Goal: Task Accomplishment & Management: Manage account settings

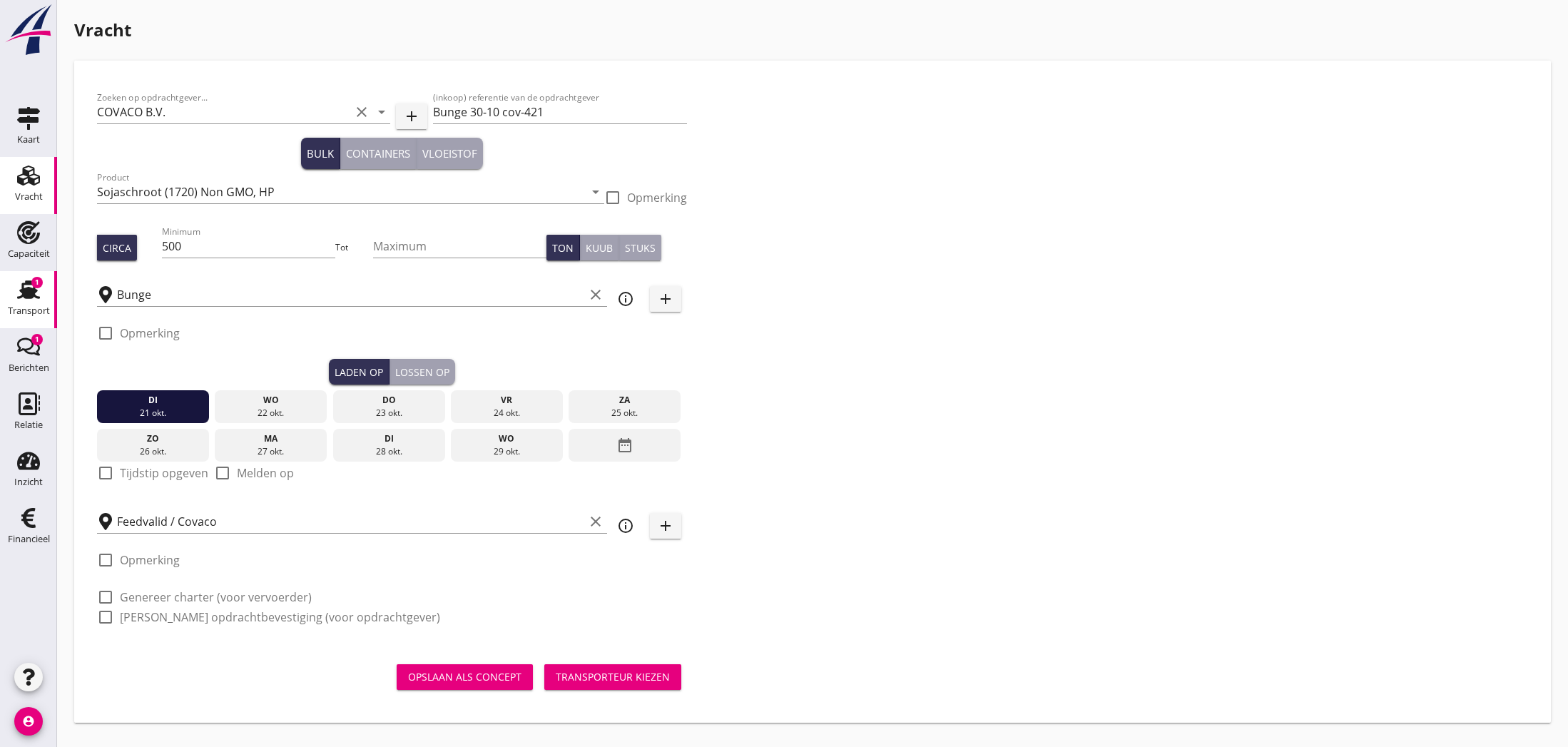
click at [30, 284] on use at bounding box center [29, 290] width 23 height 19
click at [499, 672] on div "Opslaan als concept" at bounding box center [465, 677] width 114 height 15
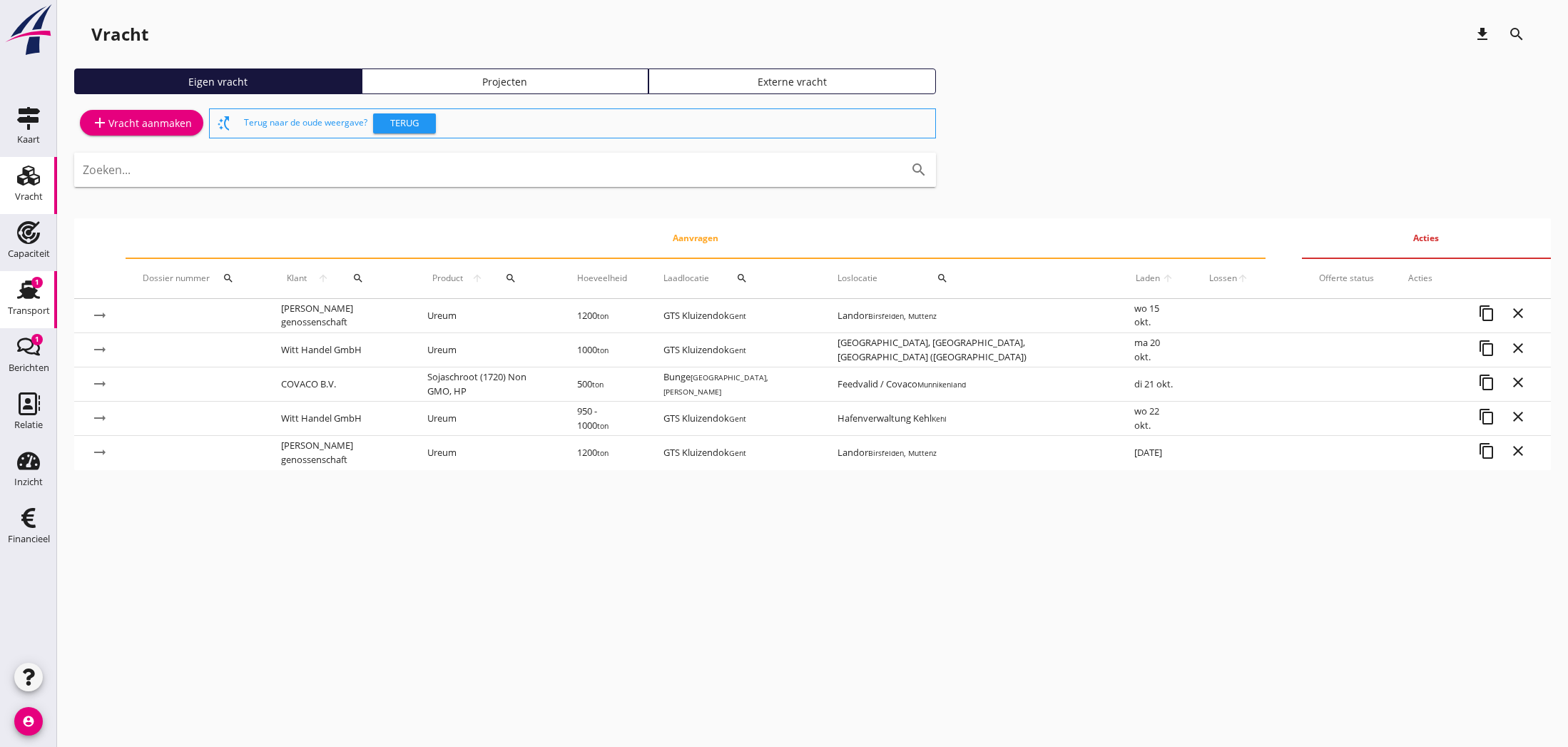
click at [23, 295] on use at bounding box center [29, 290] width 23 height 19
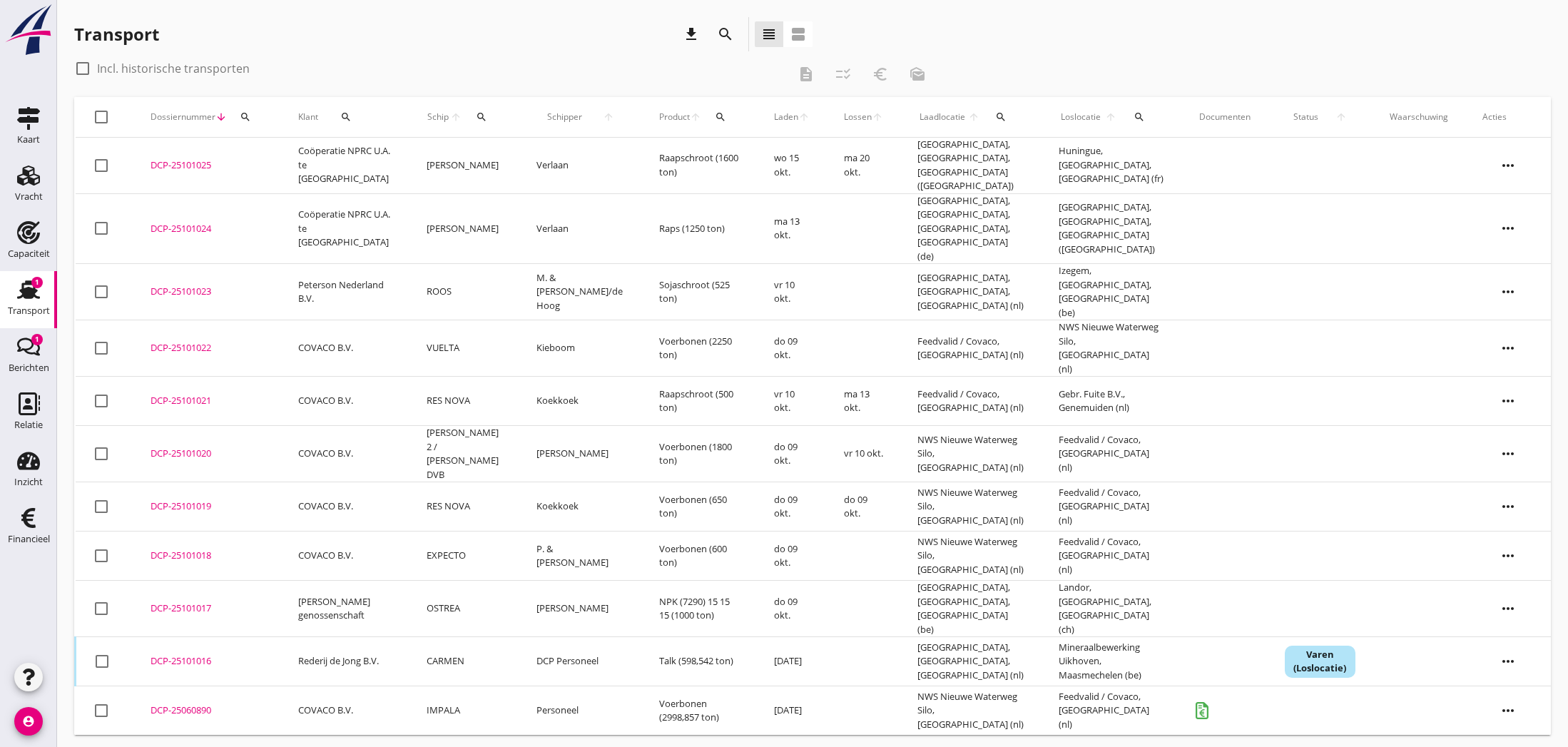
click at [211, 284] on div "DCP-25101023" at bounding box center [207, 292] width 114 height 14
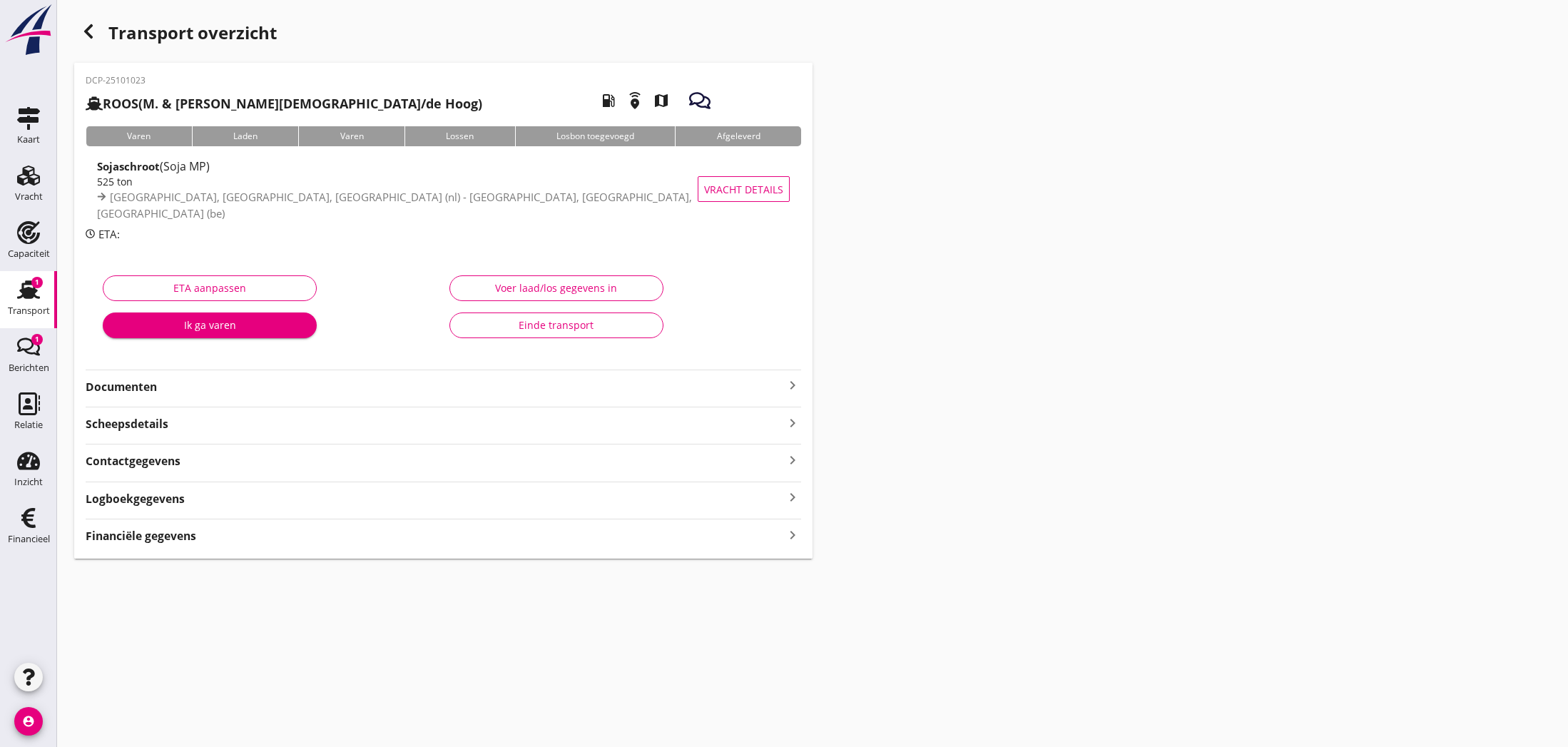
click at [792, 387] on icon "keyboard_arrow_right" at bounding box center [793, 386] width 17 height 17
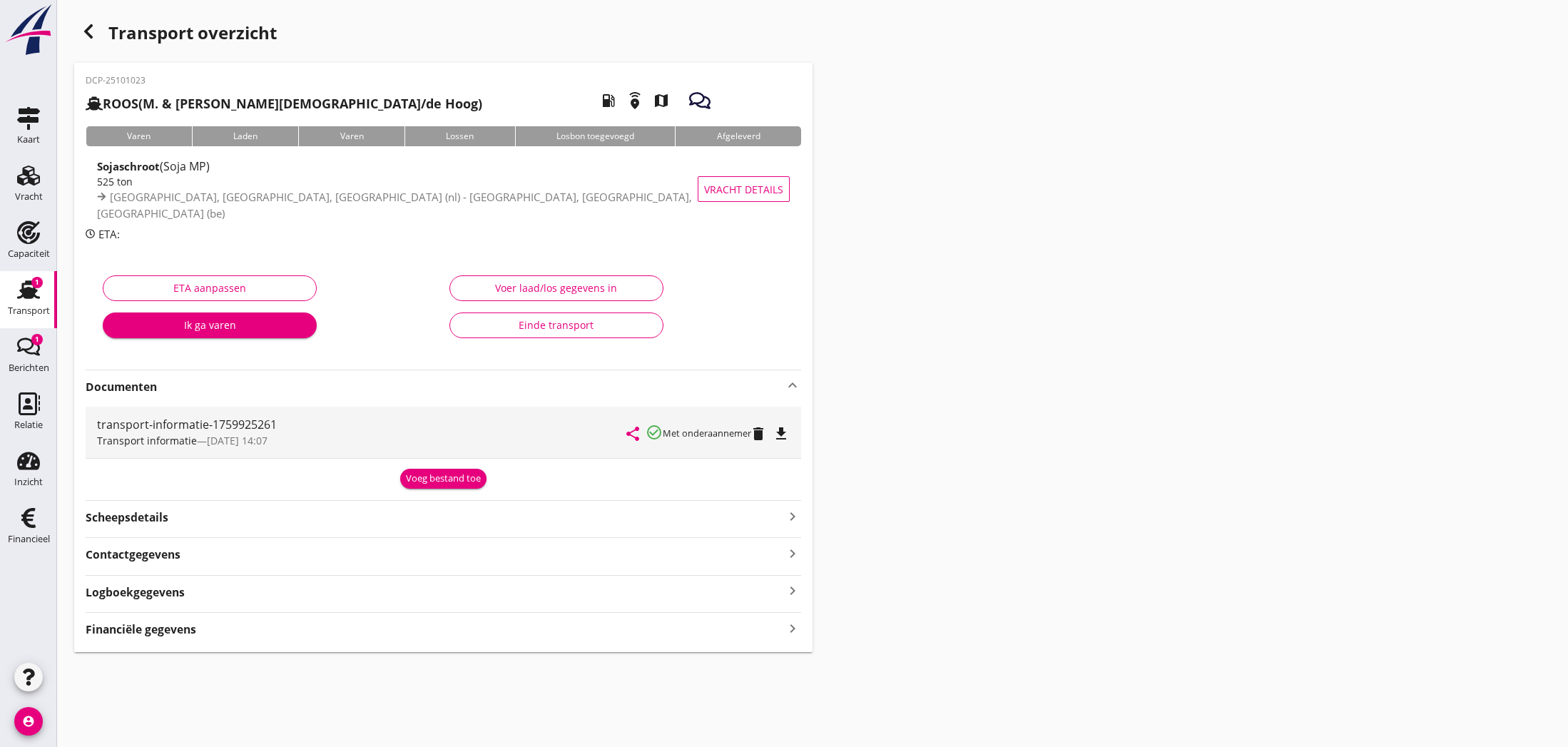
click at [635, 432] on icon "share" at bounding box center [633, 434] width 17 height 17
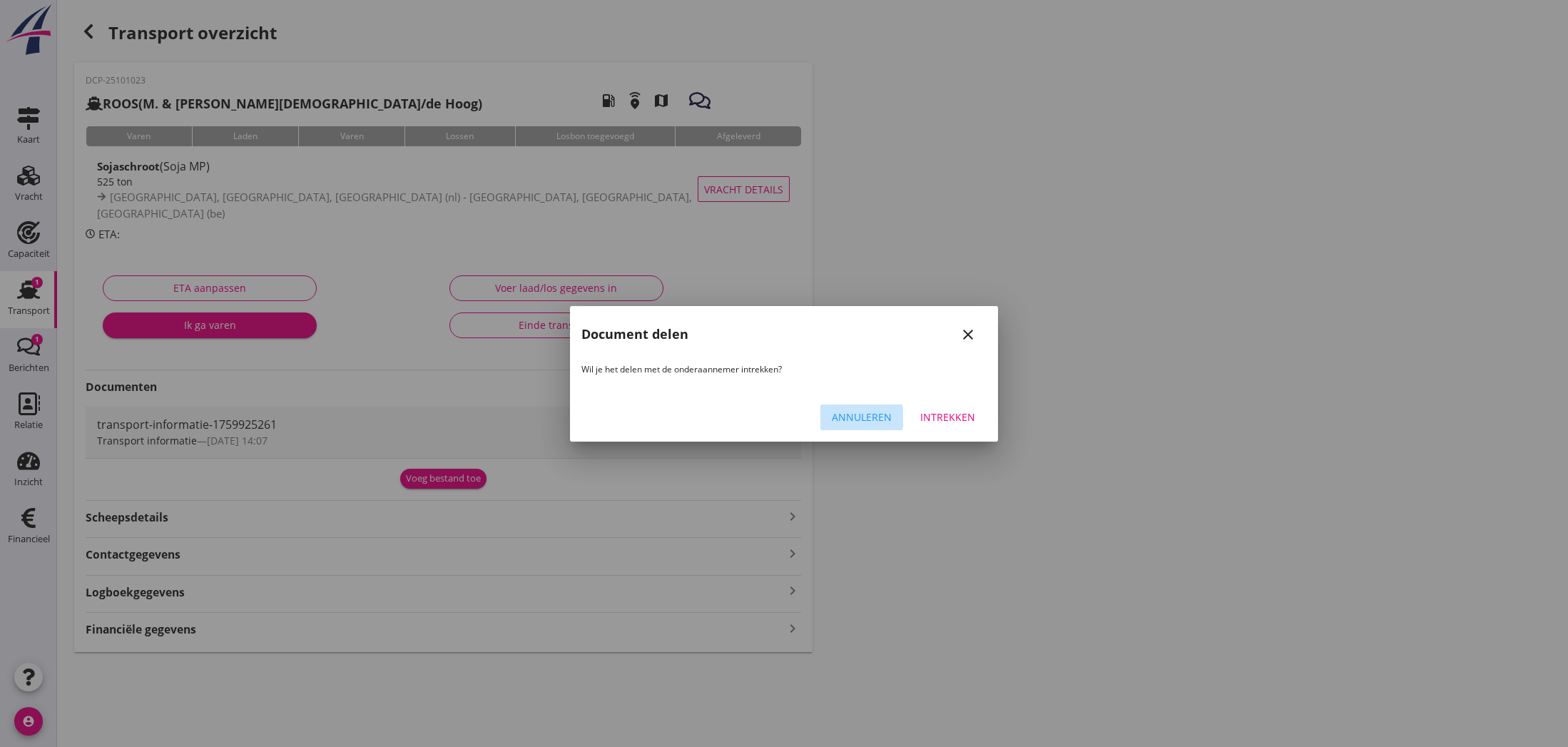
click at [870, 413] on div "Annuleren" at bounding box center [862, 417] width 60 height 15
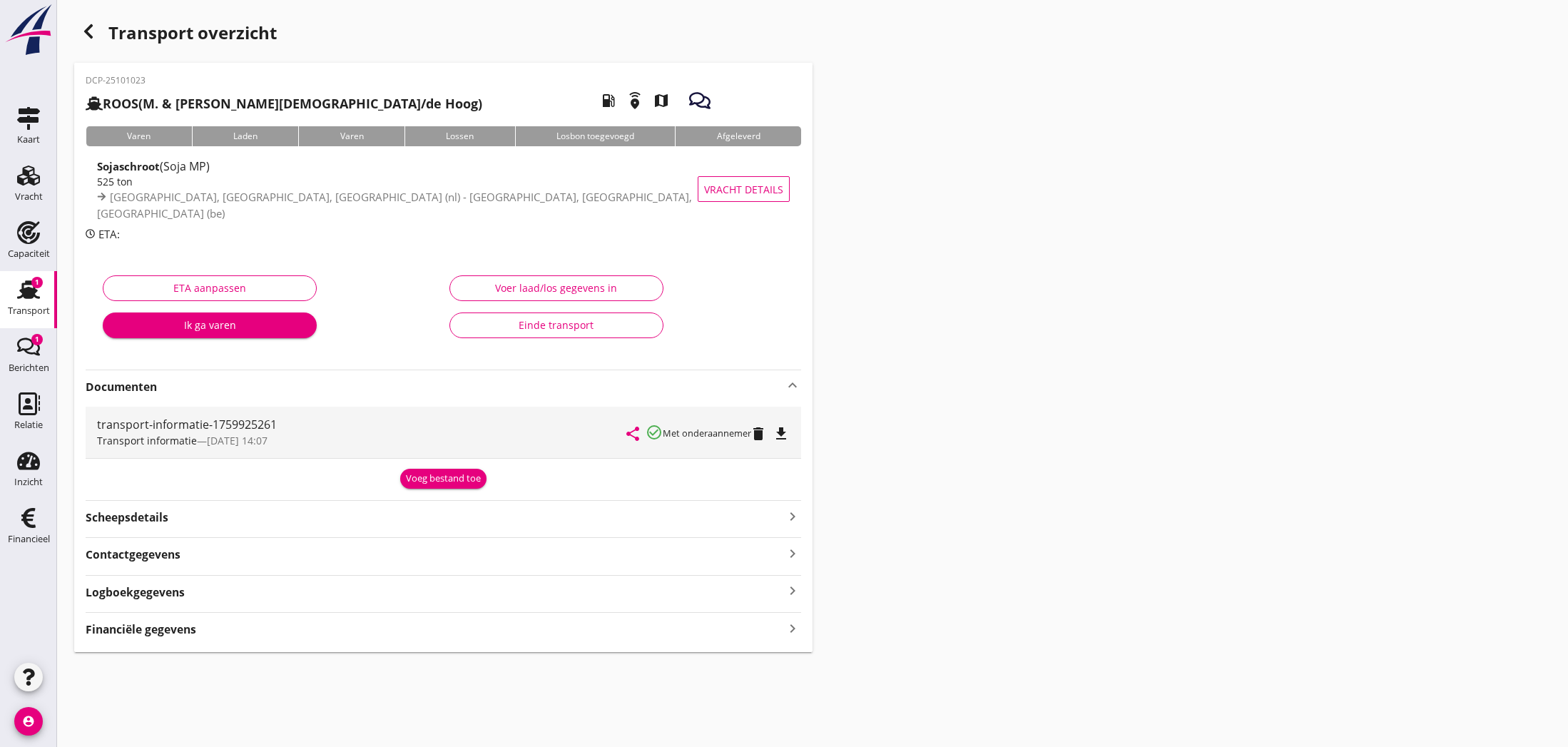
click at [171, 482] on div "Voeg bestand toe" at bounding box center [443, 477] width 716 height 25
click at [90, 30] on icon "button" at bounding box center [88, 32] width 17 height 17
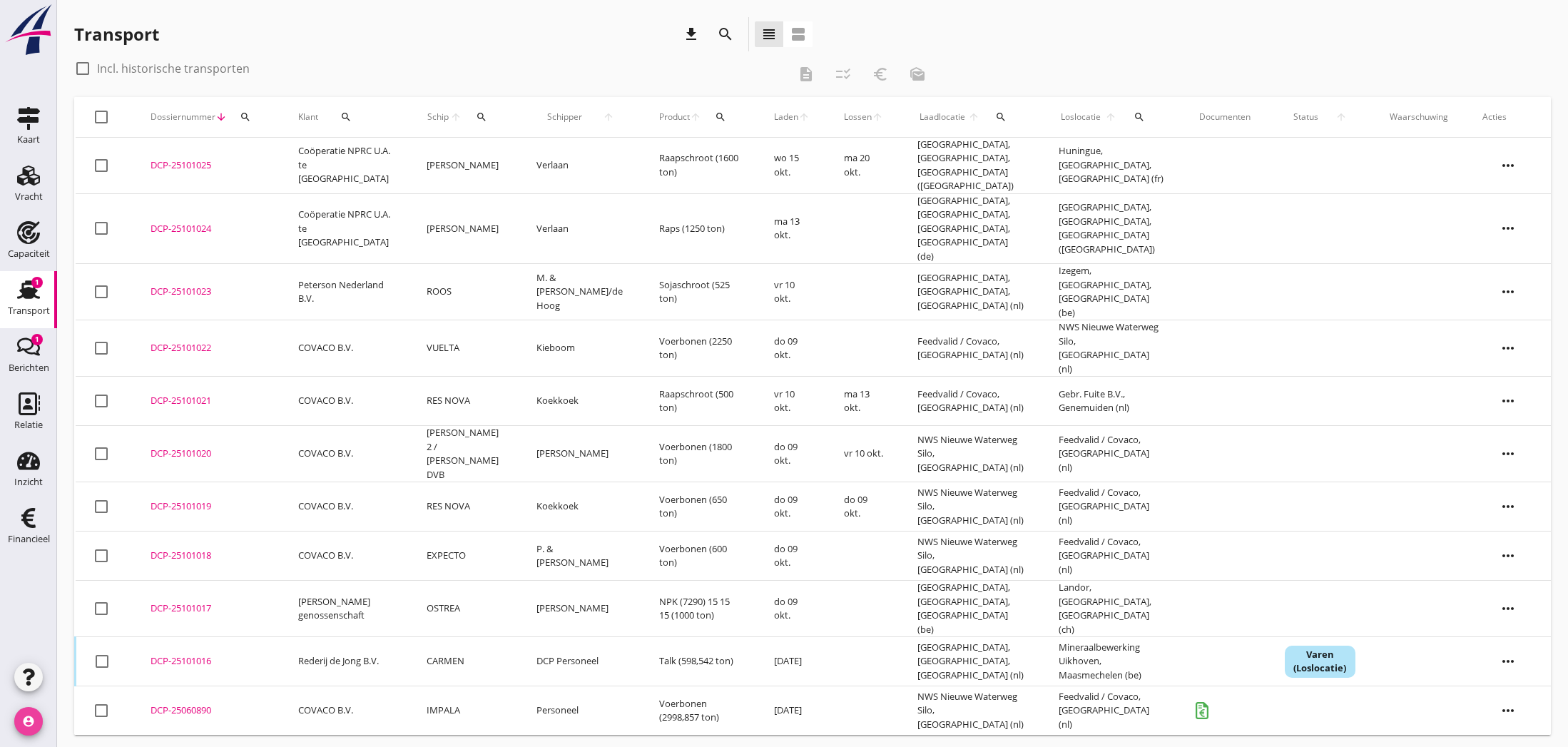
click at [29, 727] on icon "account_circle" at bounding box center [28, 721] width 28 height 28
click at [104, 716] on div "Uitloggen" at bounding box center [107, 716] width 61 height 17
